Goal: Understand process/instructions

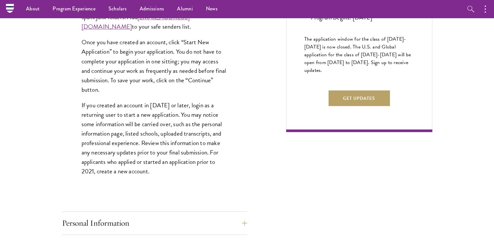
click at [144, 165] on p "If you created an account in [DATE] or later, login as a returning user to star…" at bounding box center [155, 138] width 146 height 76
click at [88, 94] on p "Once you have created an account, click “Start New Application” to begin your a…" at bounding box center [155, 65] width 146 height 57
click at [91, 122] on p "If you created an account in [DATE] or later, login as a returning user to star…" at bounding box center [155, 138] width 146 height 76
click at [92, 119] on p "If you created an account in [DATE] or later, login as a returning user to star…" at bounding box center [155, 138] width 146 height 76
click at [91, 115] on p "If you created an account in [DATE] or later, login as a returning user to star…" at bounding box center [155, 138] width 146 height 76
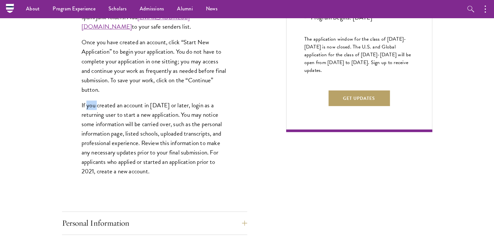
click at [91, 115] on p "If you created an account in [DATE] or later, login as a returning user to star…" at bounding box center [155, 138] width 146 height 76
click at [105, 115] on p "If you created an account in [DATE] or later, login as a returning user to star…" at bounding box center [155, 138] width 146 height 76
click at [154, 114] on p "If you created an account in [DATE] or later, login as a returning user to star…" at bounding box center [155, 138] width 146 height 76
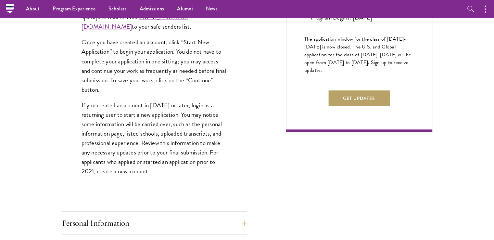
click at [172, 116] on p "If you created an account in [DATE] or later, login as a returning user to star…" at bounding box center [155, 138] width 146 height 76
